Goal: Transaction & Acquisition: Obtain resource

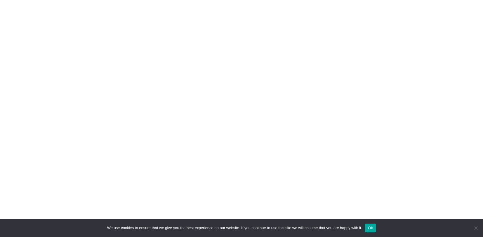
scroll to position [1688, 0]
